Goal: Navigation & Orientation: Find specific page/section

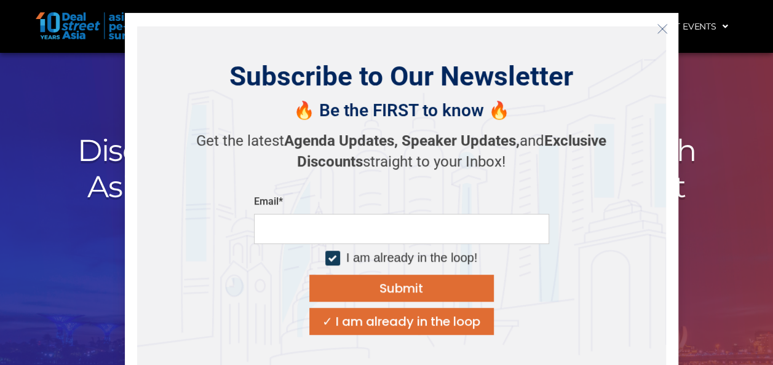
scroll to position [25, 0]
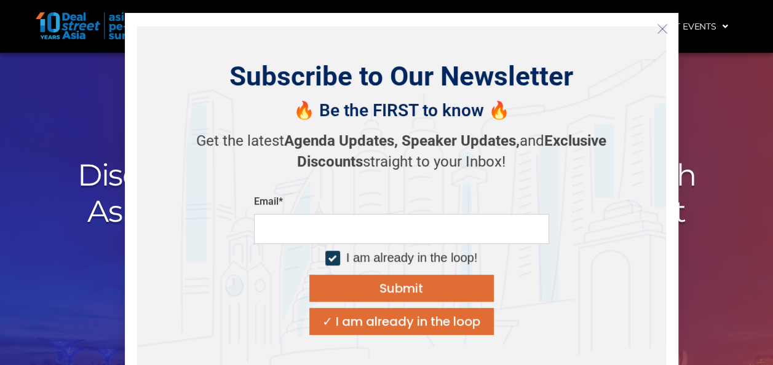
click at [657, 30] on icon "Close" at bounding box center [662, 28] width 11 height 11
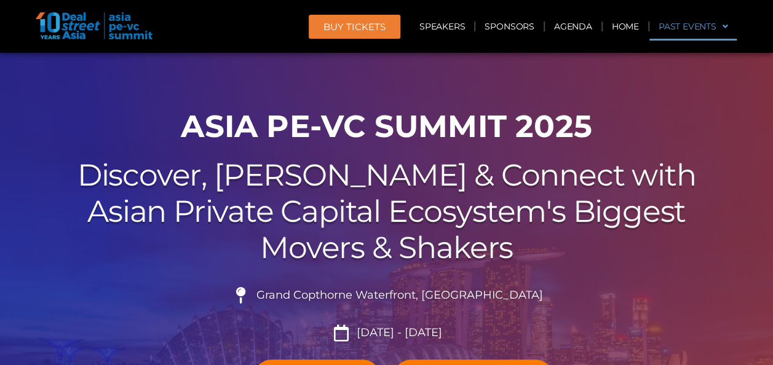
click at [656, 30] on link "Past Events" at bounding box center [694, 26] width 88 height 28
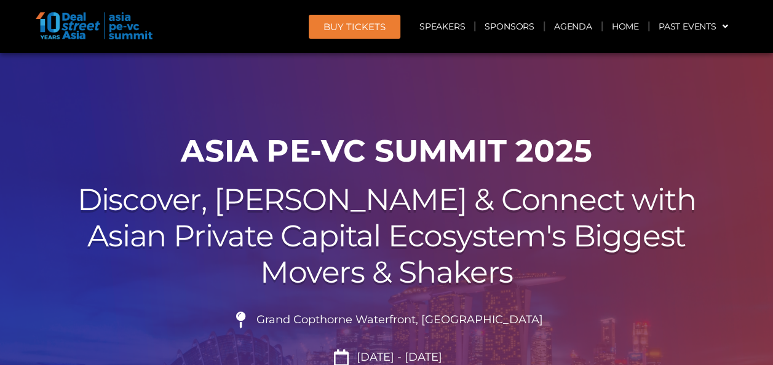
click at [405, 126] on div at bounding box center [386, 283] width 773 height 460
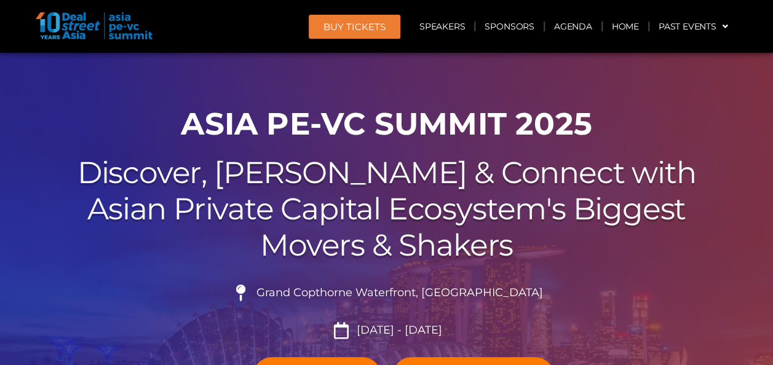
scroll to position [25, 0]
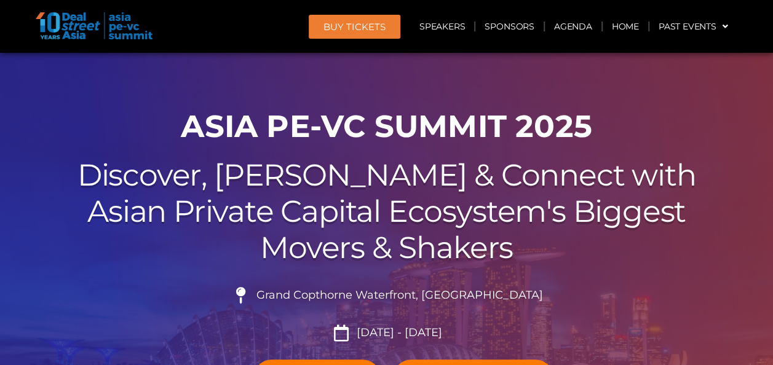
click at [124, 28] on img at bounding box center [94, 25] width 117 height 27
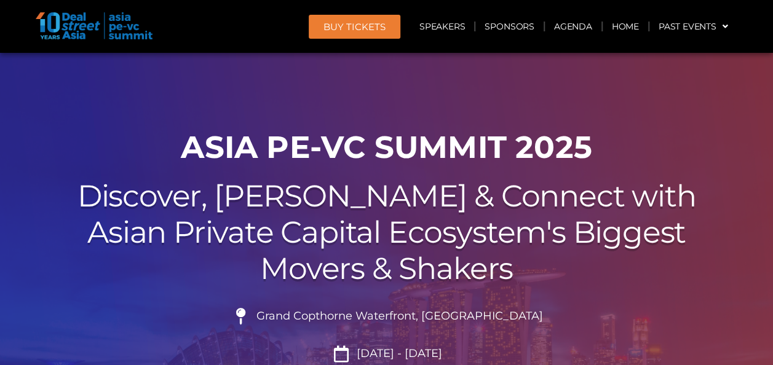
scroll to position [0, 0]
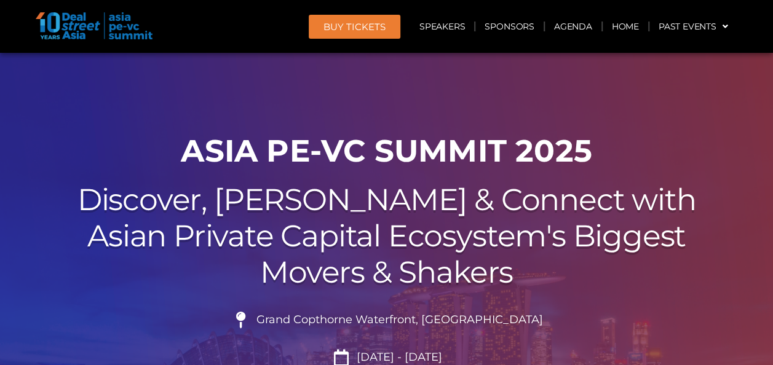
click at [73, 32] on img at bounding box center [94, 25] width 117 height 27
click at [76, 22] on img at bounding box center [94, 25] width 117 height 27
click at [108, 29] on img at bounding box center [94, 25] width 117 height 27
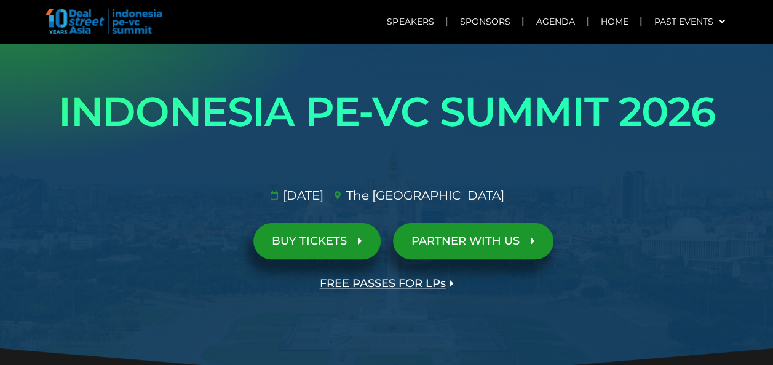
scroll to position [49, 0]
